Goal: Task Accomplishment & Management: Complete application form

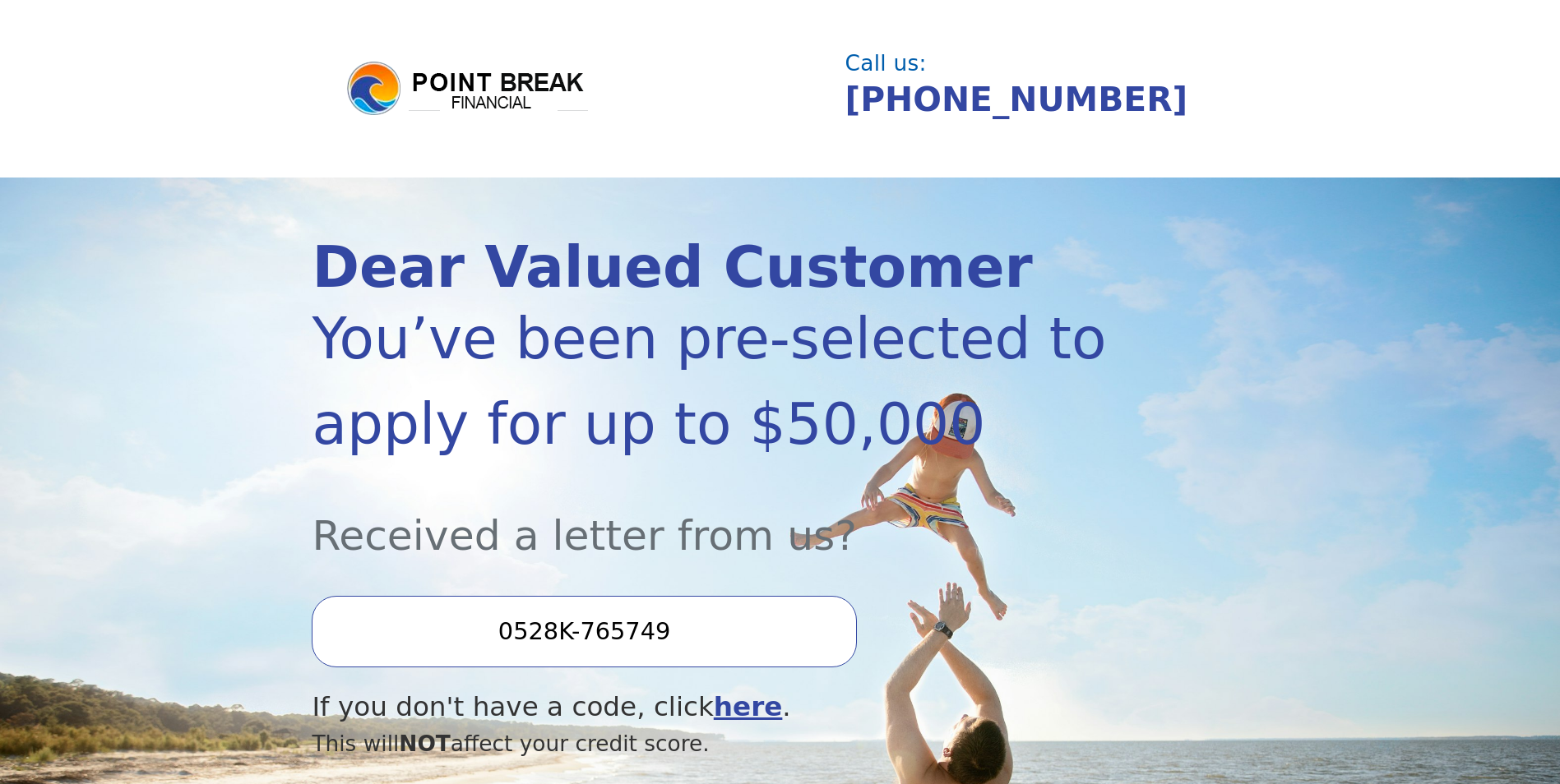
scroll to position [247, 0]
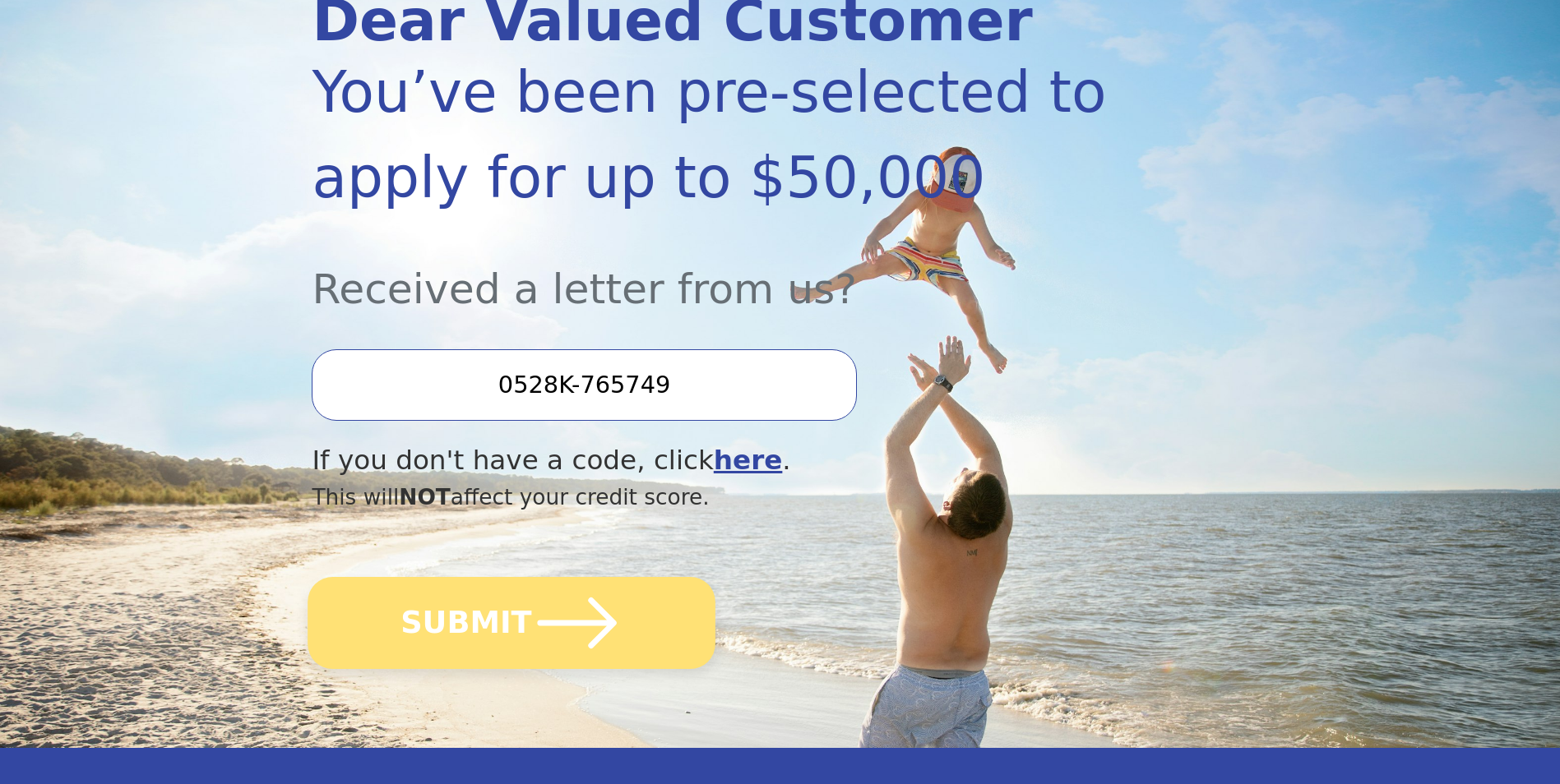
click at [601, 624] on icon "submit" at bounding box center [577, 623] width 79 height 51
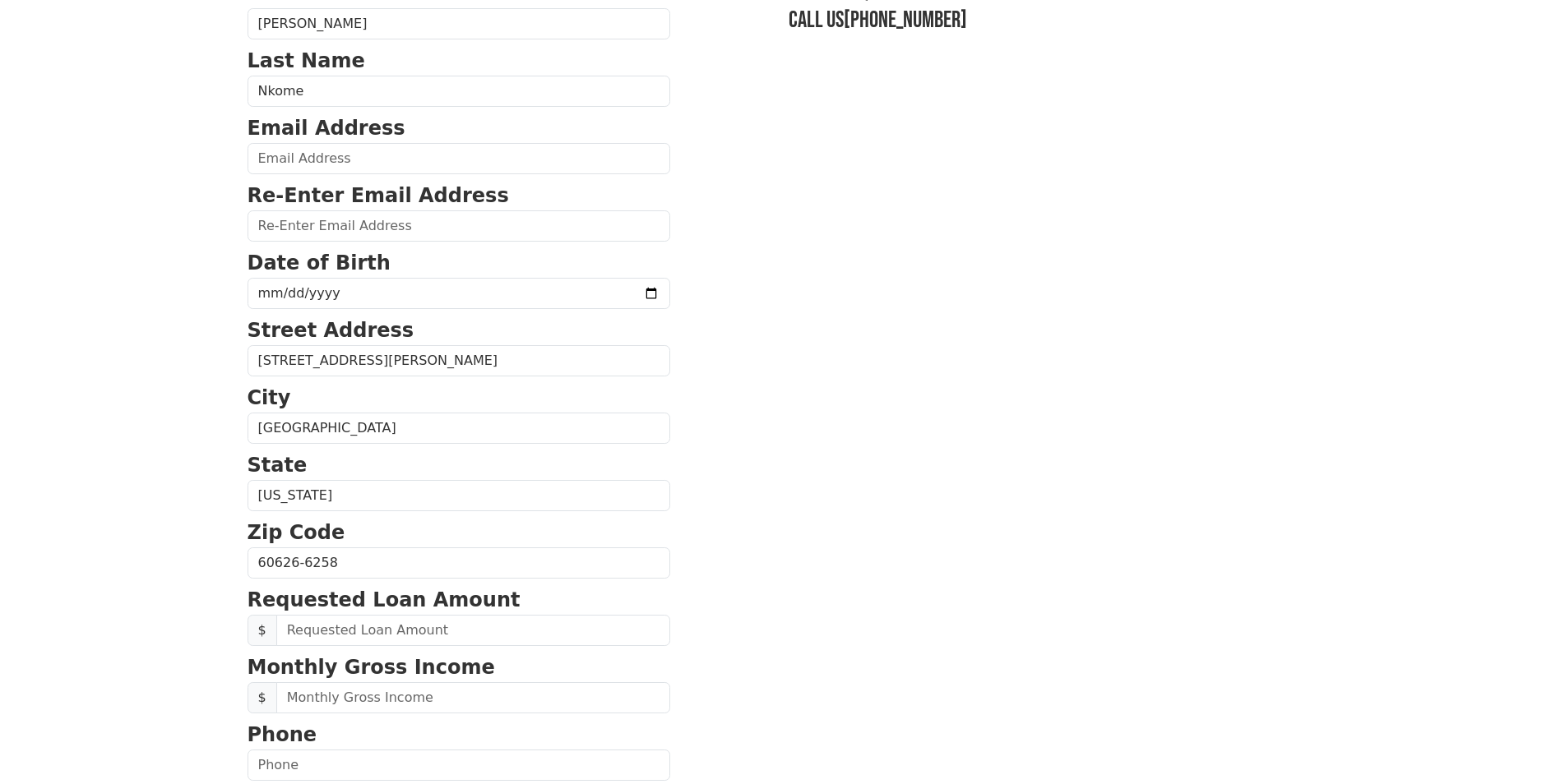
scroll to position [82, 0]
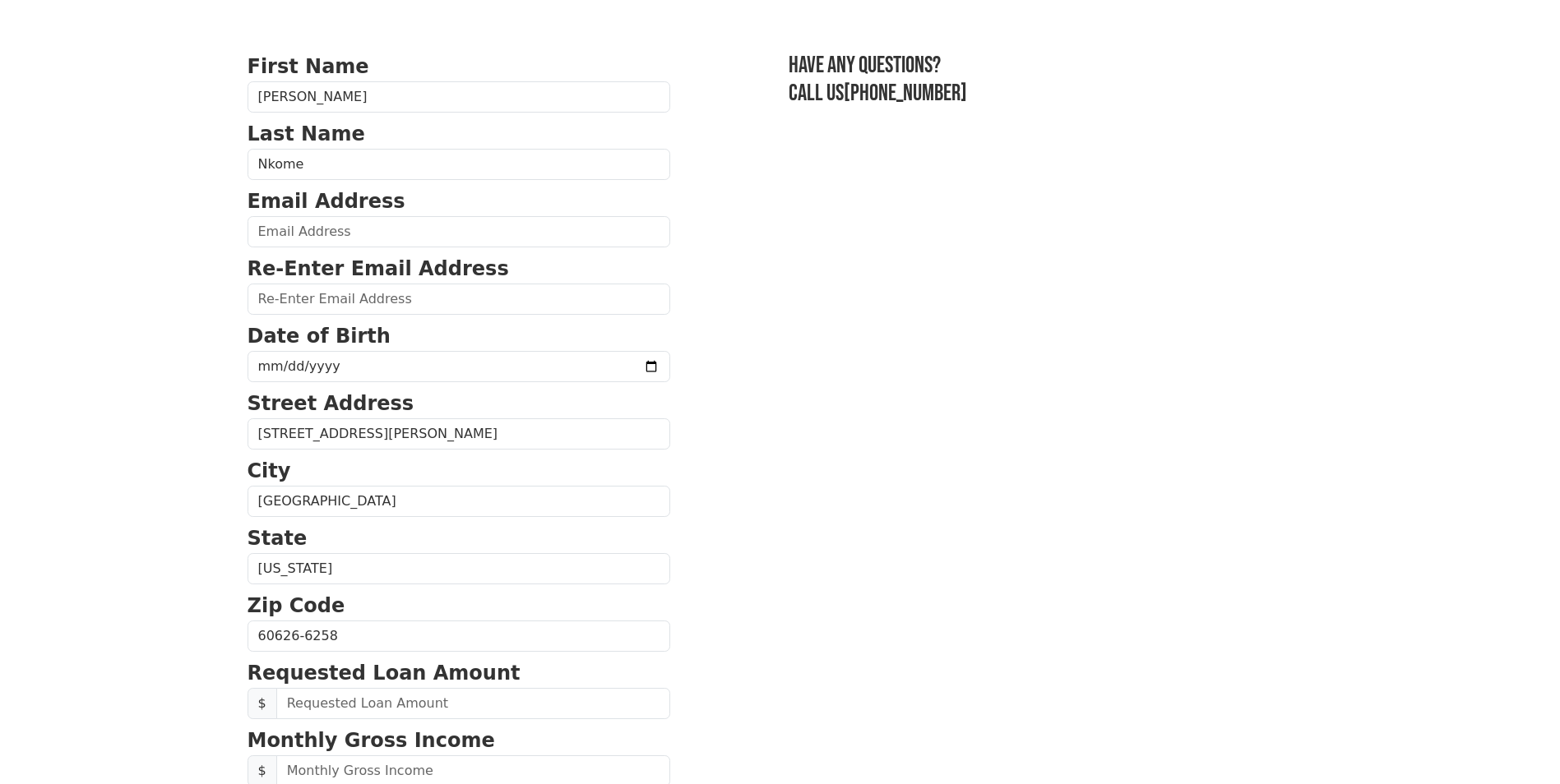
click at [405, 253] on form "First Name Gladys Last Name Nkome Email Address Re-Enter Email Address Date of …" at bounding box center [459, 637] width 423 height 1172
click at [400, 234] on input "email" at bounding box center [459, 232] width 423 height 31
type input "gladysbelle521@gmail.com"
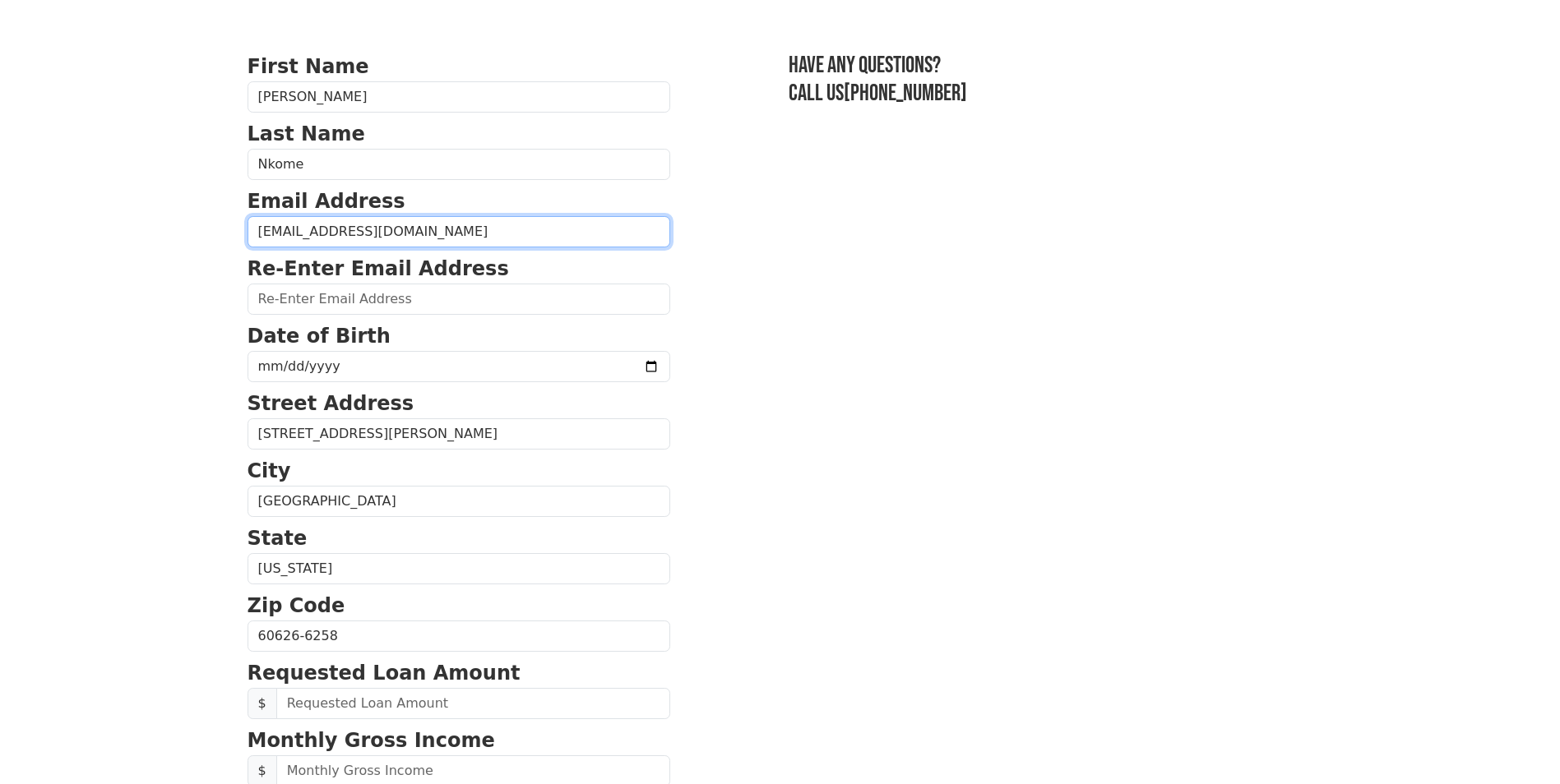
type input "gladysbelle521@gmail.com"
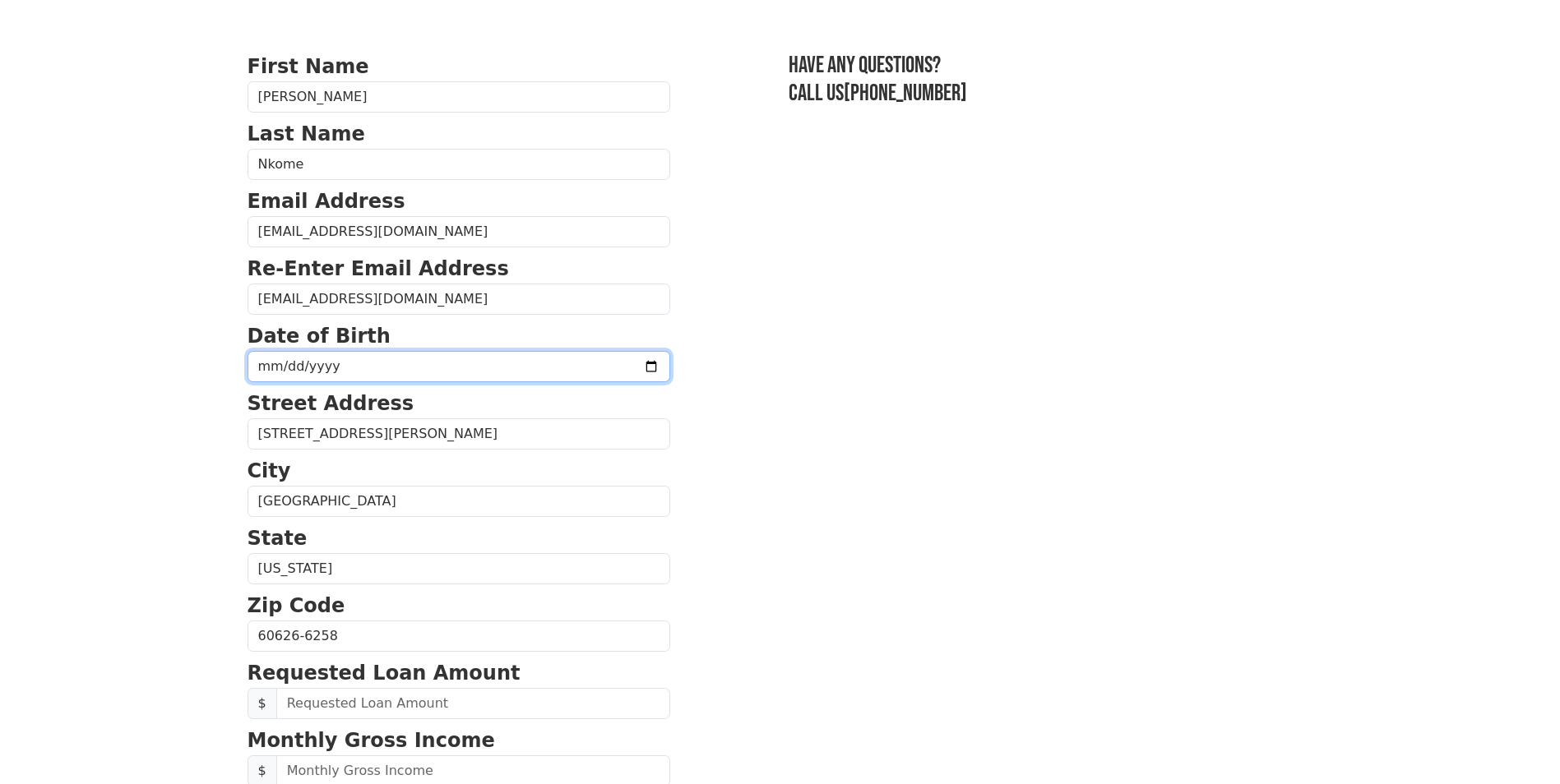
click at [263, 370] on input "date" at bounding box center [459, 366] width 423 height 31
type input "1986-09-04"
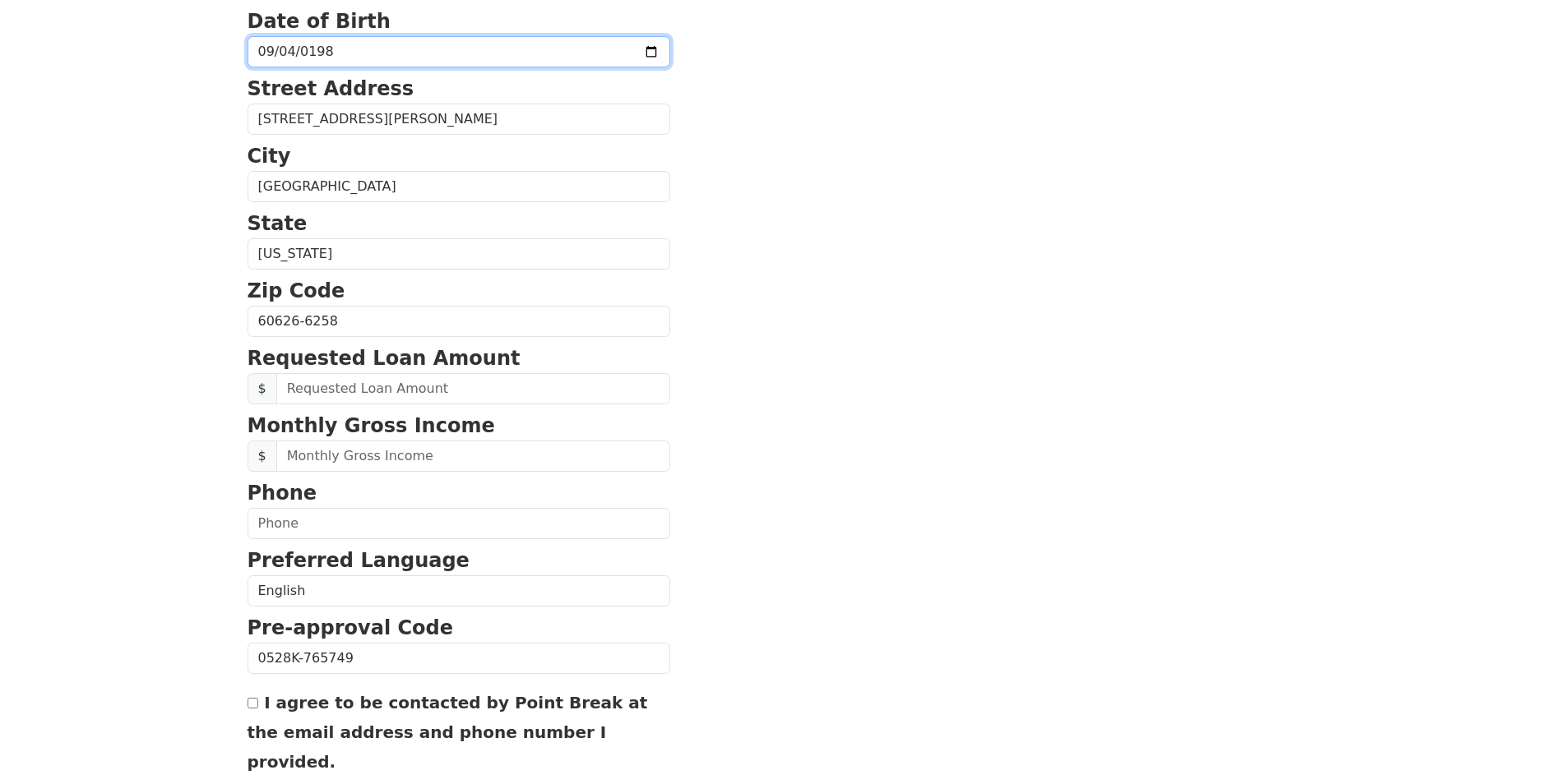
scroll to position [411, 0]
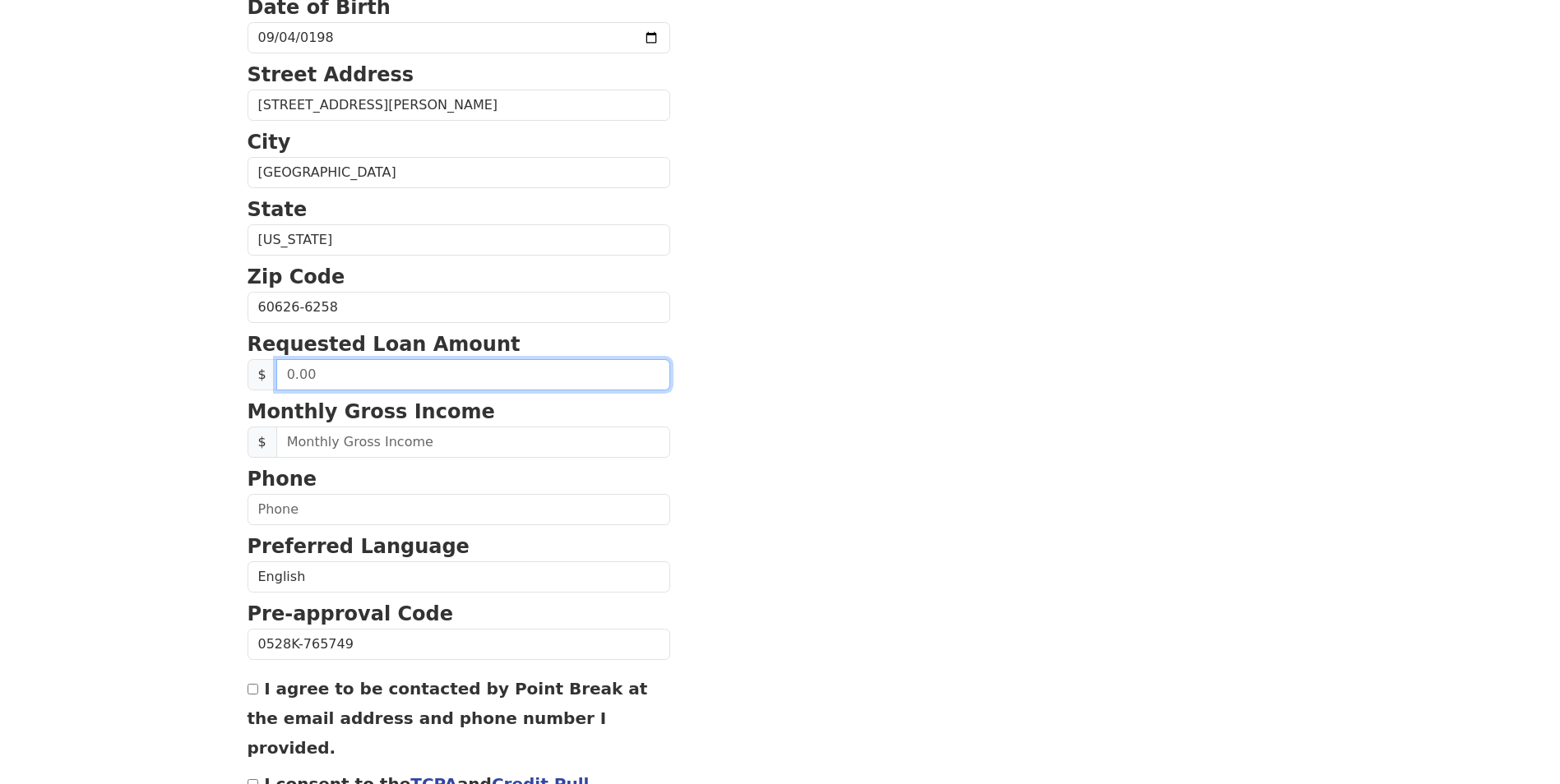
click at [325, 370] on input "text" at bounding box center [473, 374] width 394 height 31
type input "2.00"
type input "35,000.00"
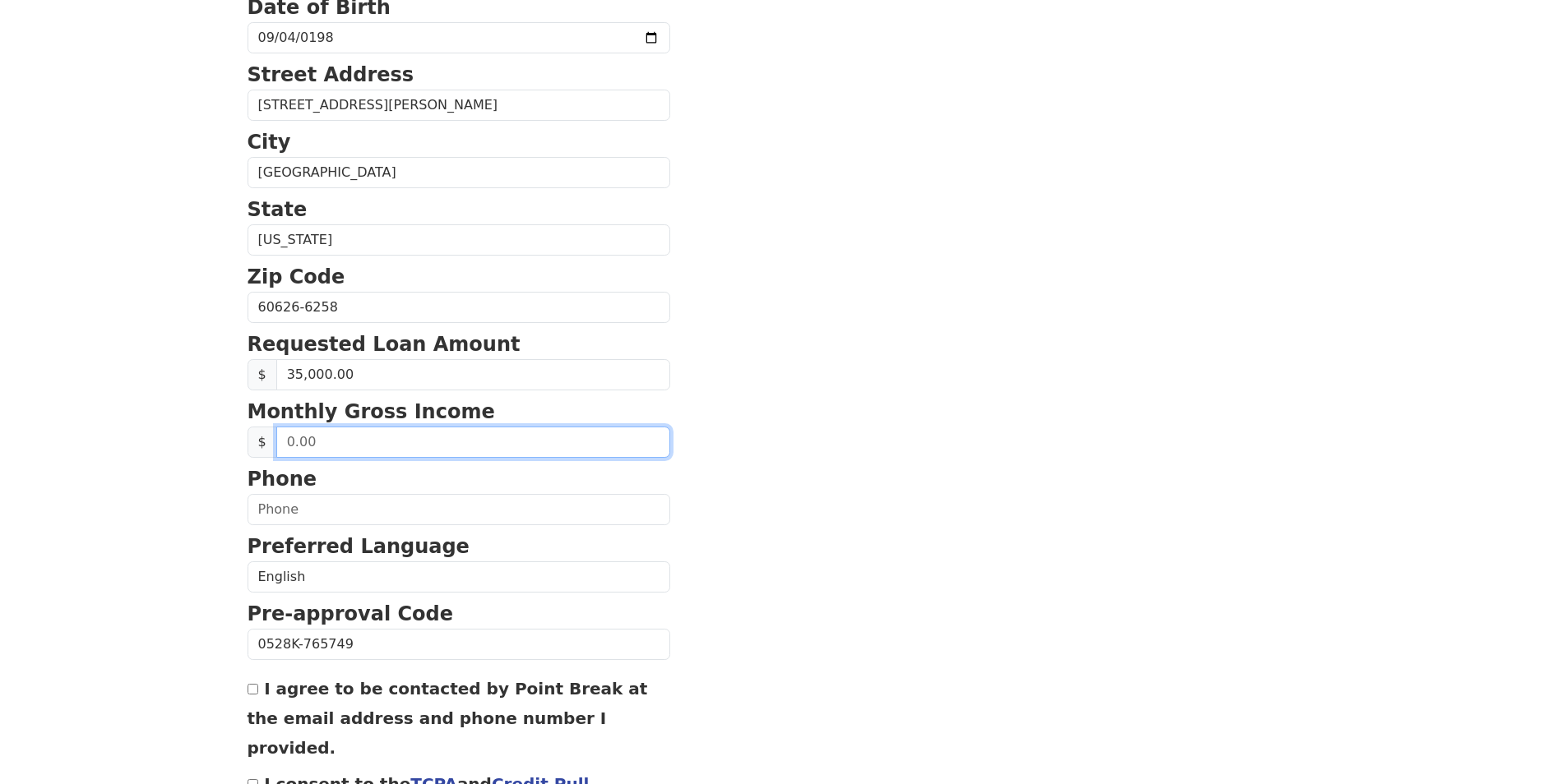
click at [305, 447] on input "text" at bounding box center [473, 442] width 394 height 31
type input "65,000.00"
click at [734, 399] on section "First Name Gladys Last Name Nkome Email Address gladysbelle521@gmail.com Re-Ent…" at bounding box center [780, 308] width 1065 height 1172
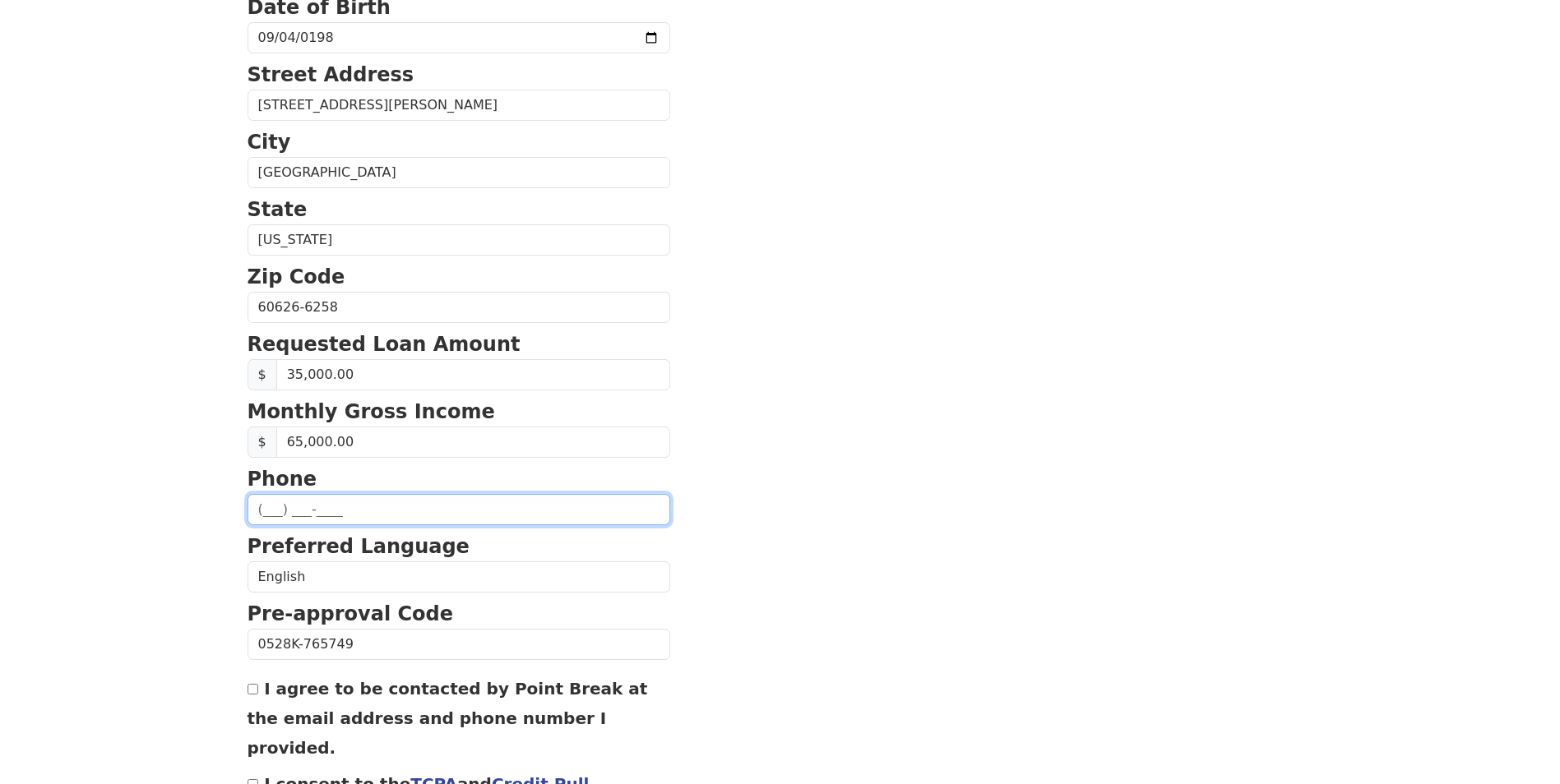
click at [274, 510] on input "text" at bounding box center [459, 509] width 423 height 31
type input "(512) 937-5297"
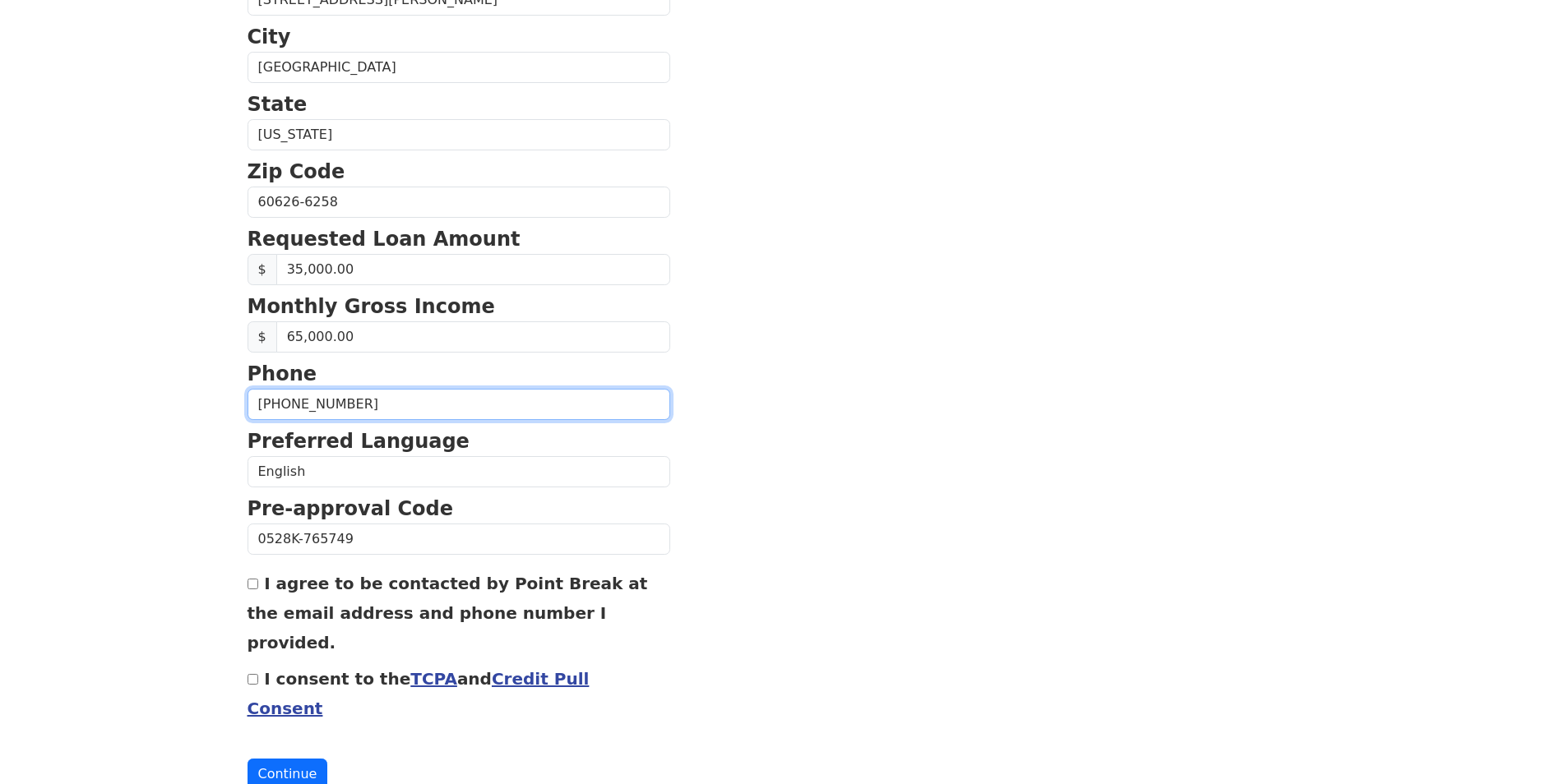
scroll to position [524, 0]
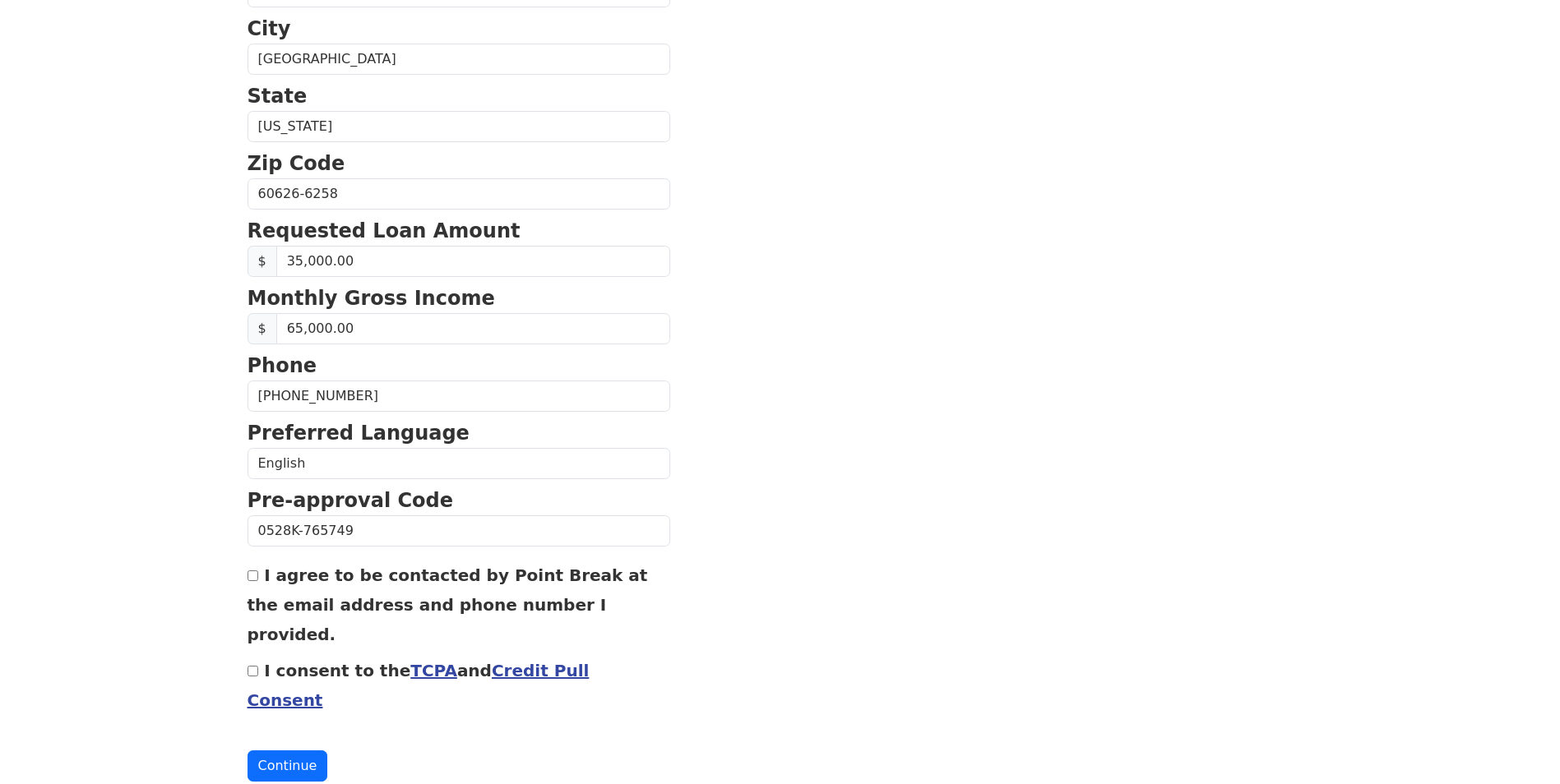
click at [259, 572] on div "I agree to be contacted by Point Break at the email address and phone number I …" at bounding box center [459, 604] width 423 height 89
click at [253, 666] on input "I consent to the TCPA and Credit Pull Consent" at bounding box center [253, 671] width 11 height 11
checkbox input "true"
click at [254, 563] on div "I agree to be contacted by Point Break at the email address and phone number I …" at bounding box center [459, 604] width 423 height 89
click at [259, 572] on div "I agree to be contacted by Point Break at the email address and phone number I …" at bounding box center [459, 604] width 423 height 89
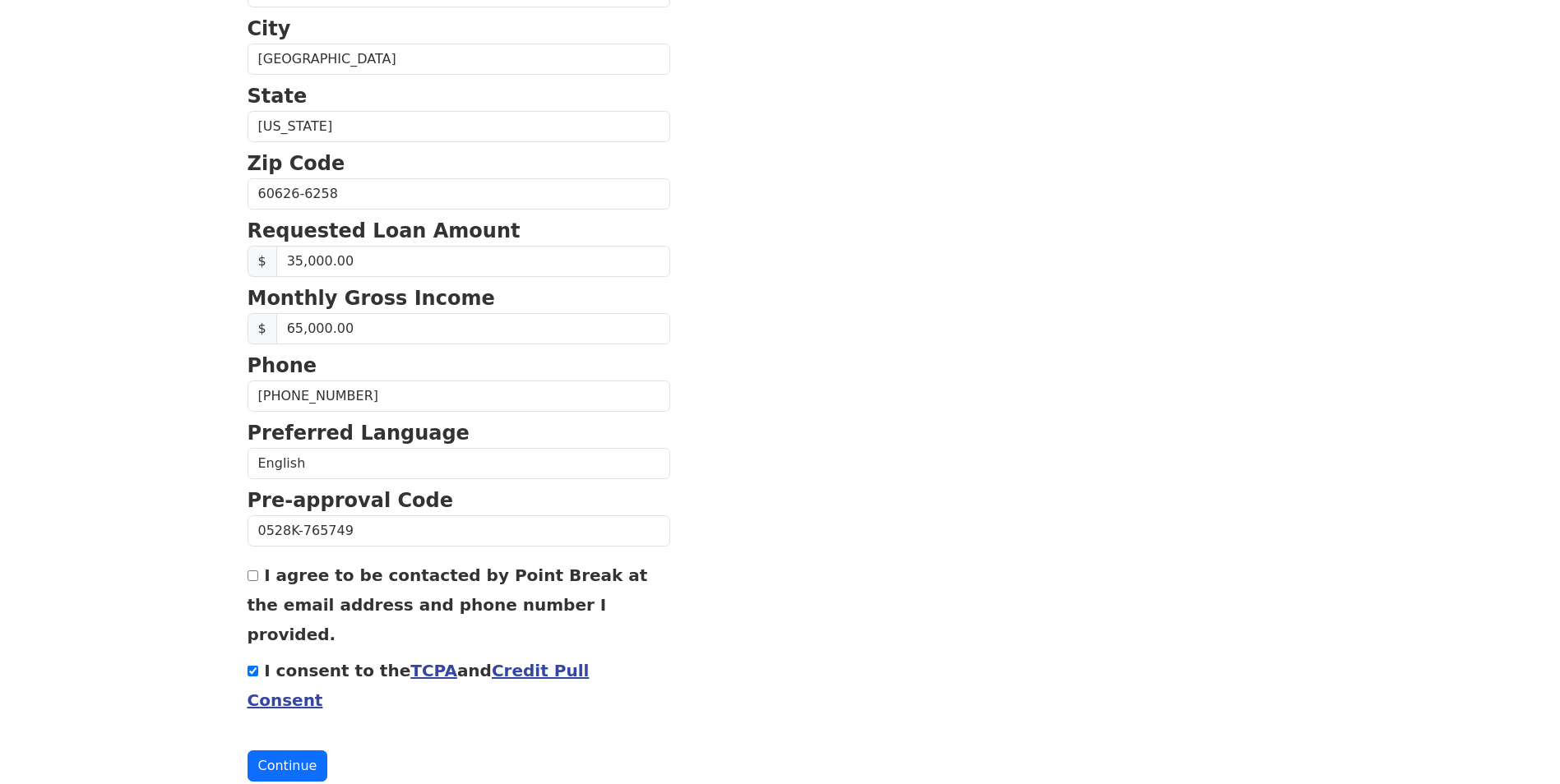
click at [251, 577] on input "I agree to be contacted by Point Break at the email address and phone number I …" at bounding box center [253, 576] width 11 height 11
checkbox input "true"
click at [278, 750] on button "Continue" at bounding box center [288, 765] width 80 height 31
